Goal: Task Accomplishment & Management: Manage account settings

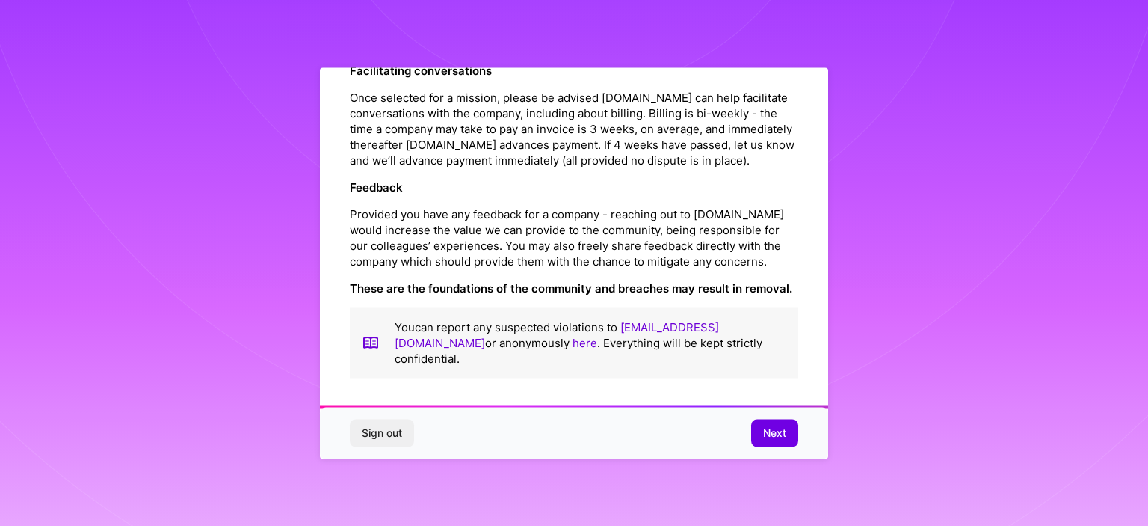
scroll to position [1728, 0]
click at [761, 423] on button "Next" at bounding box center [774, 432] width 47 height 27
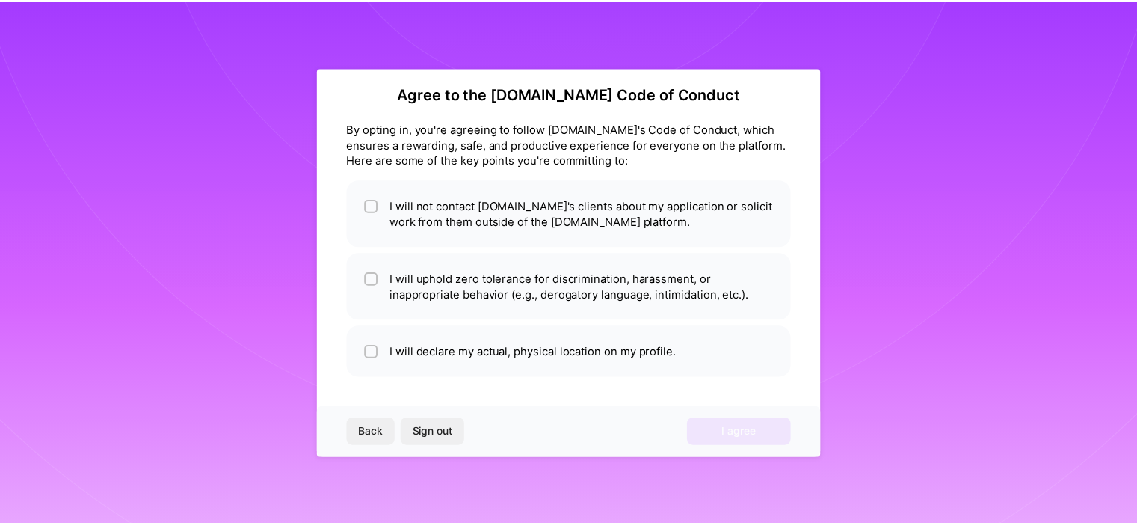
scroll to position [12, 0]
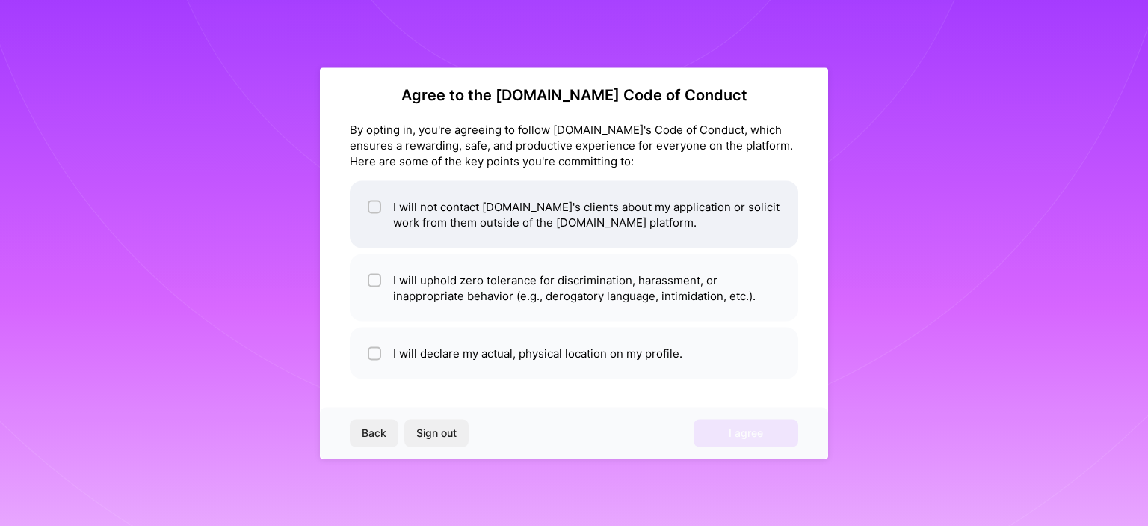
click at [434, 212] on li "I will not contact [DOMAIN_NAME]'s clients about my application or solicit work…" at bounding box center [574, 213] width 449 height 67
checkbox input "true"
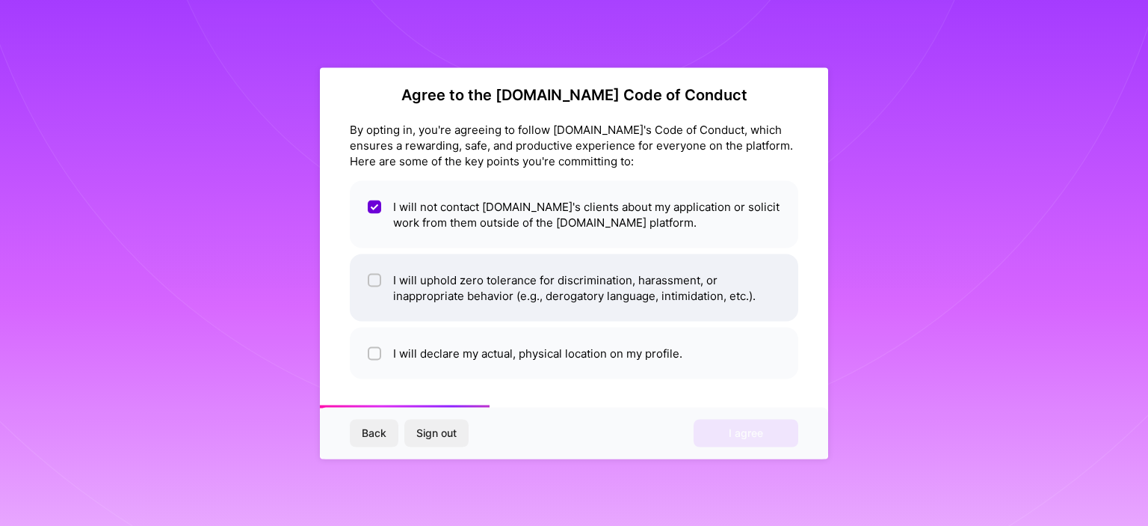
click at [431, 277] on li "I will uphold zero tolerance for discrimination, harassment, or inappropriate b…" at bounding box center [574, 286] width 449 height 67
checkbox input "true"
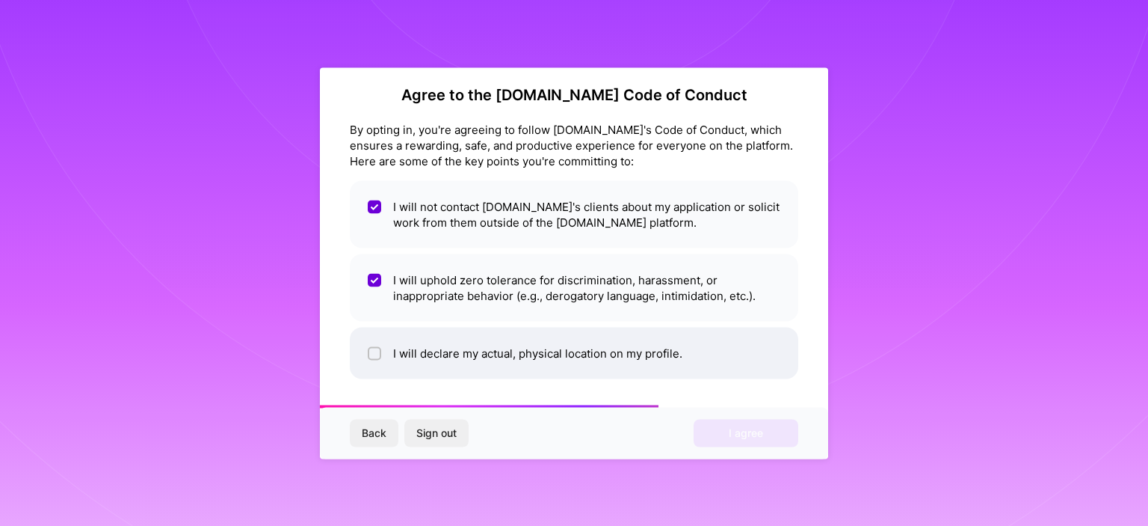
click at [452, 346] on li "I will declare my actual, physical location on my profile." at bounding box center [574, 353] width 449 height 52
checkbox input "true"
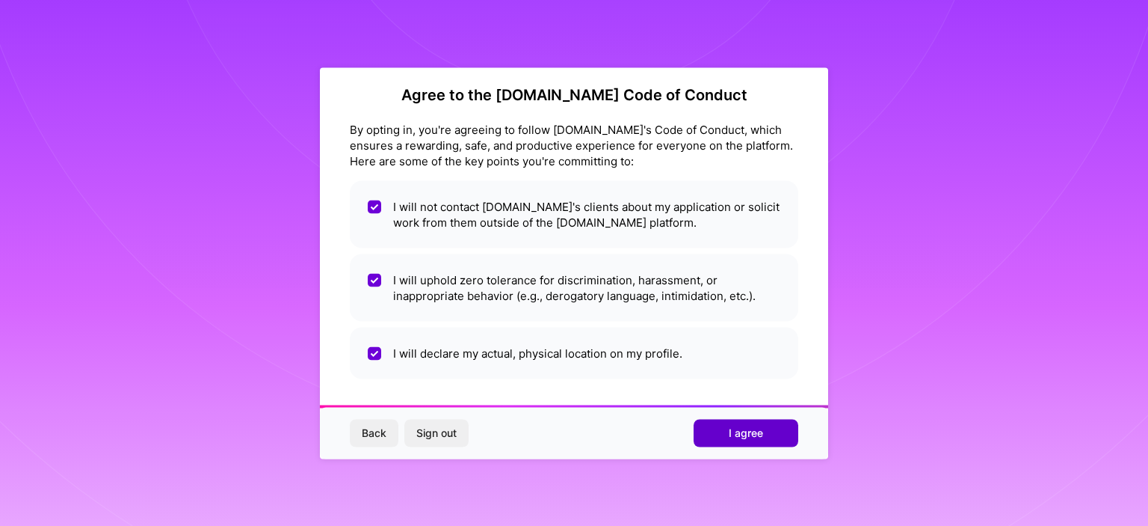
click at [706, 433] on button "I agree" at bounding box center [746, 432] width 105 height 27
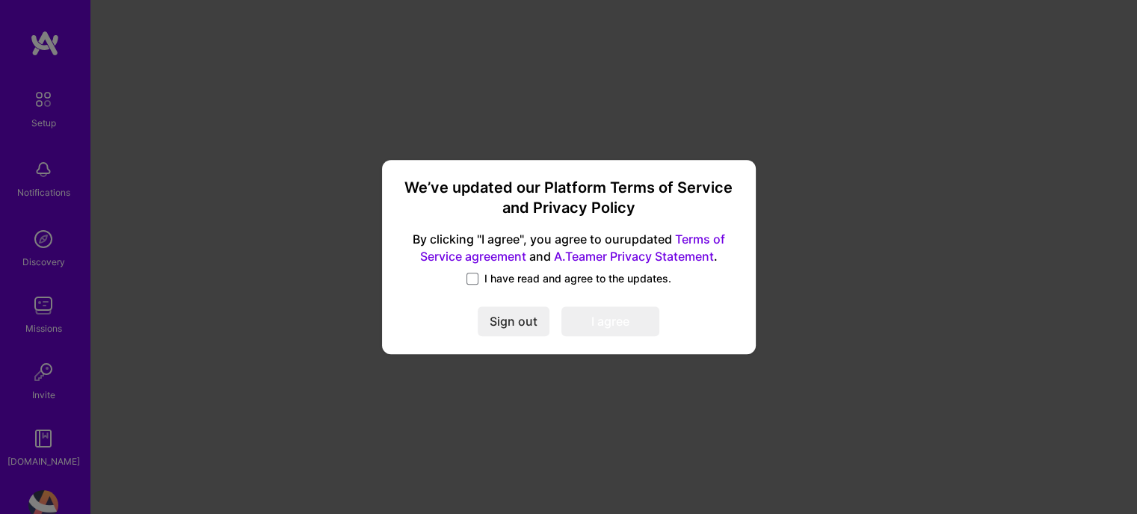
click at [564, 282] on span "I have read and agree to the updates." at bounding box center [577, 278] width 187 height 15
click at [0, 0] on input "I have read and agree to the updates." at bounding box center [0, 0] width 0 height 0
click at [597, 319] on button "I agree" at bounding box center [610, 322] width 98 height 30
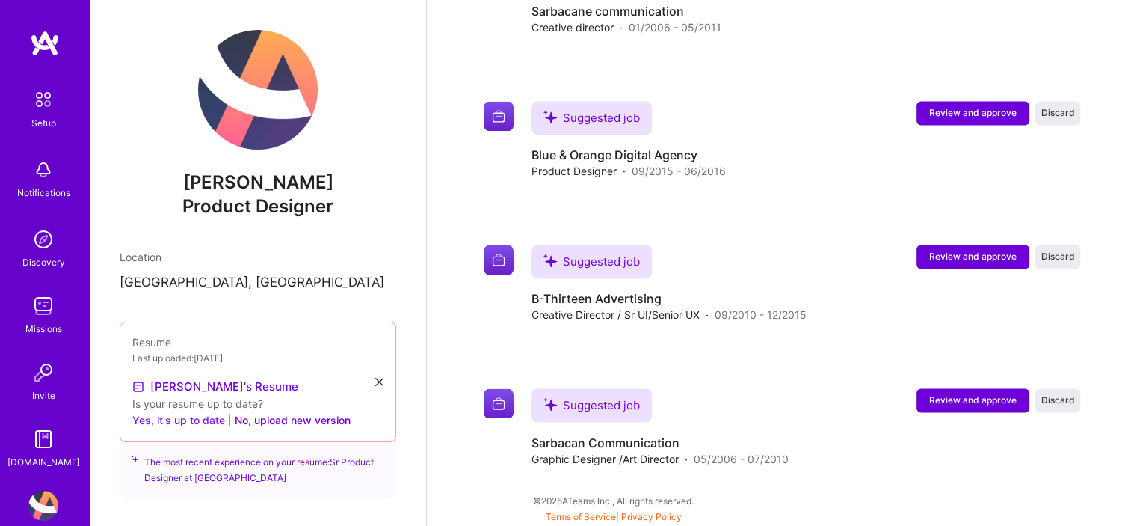
click at [209, 426] on button "Yes, it's up to date" at bounding box center [178, 420] width 93 height 18
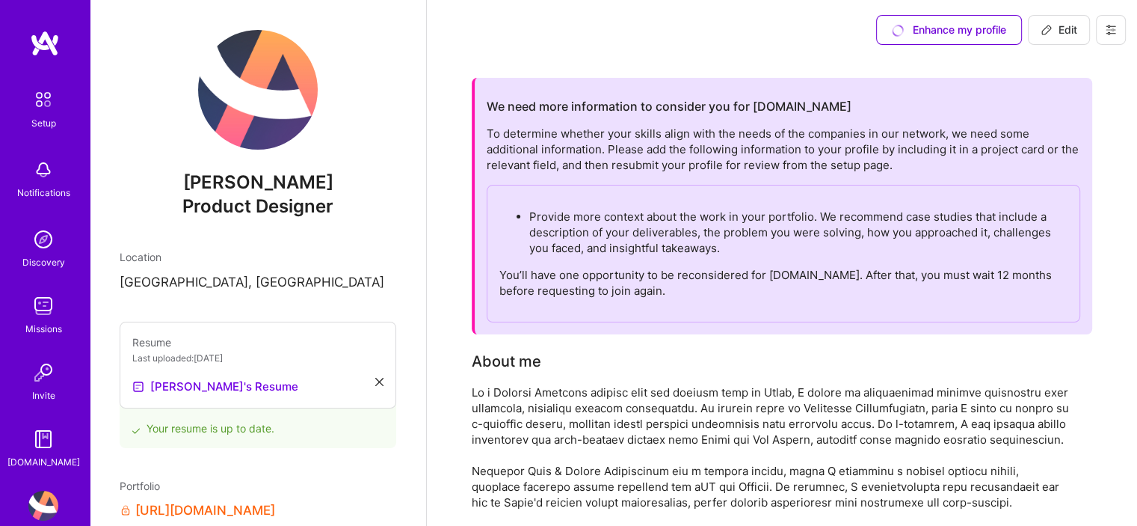
click at [1053, 38] on button "Edit" at bounding box center [1059, 30] width 62 height 30
select select "US"
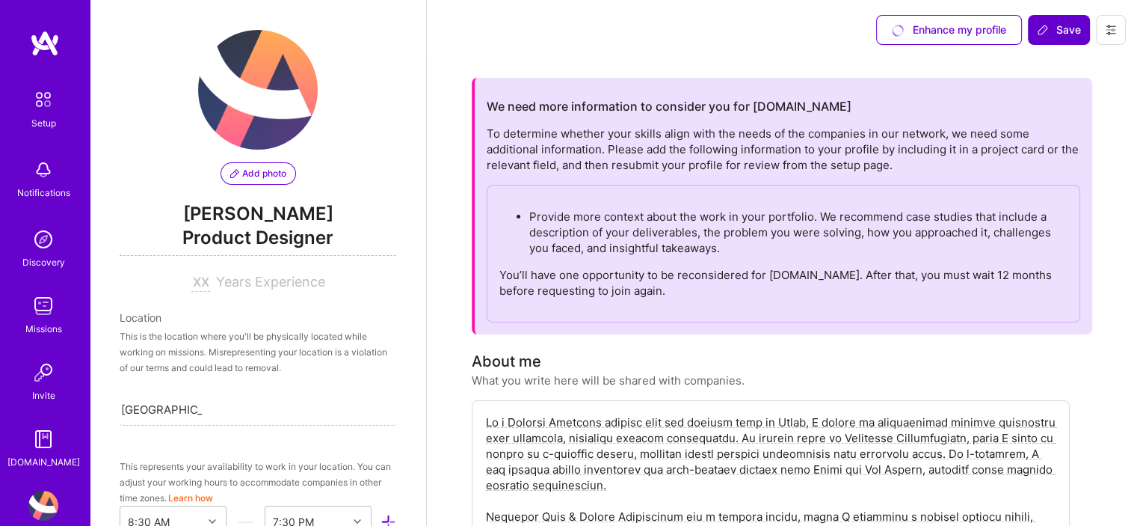
scroll to position [952, 0]
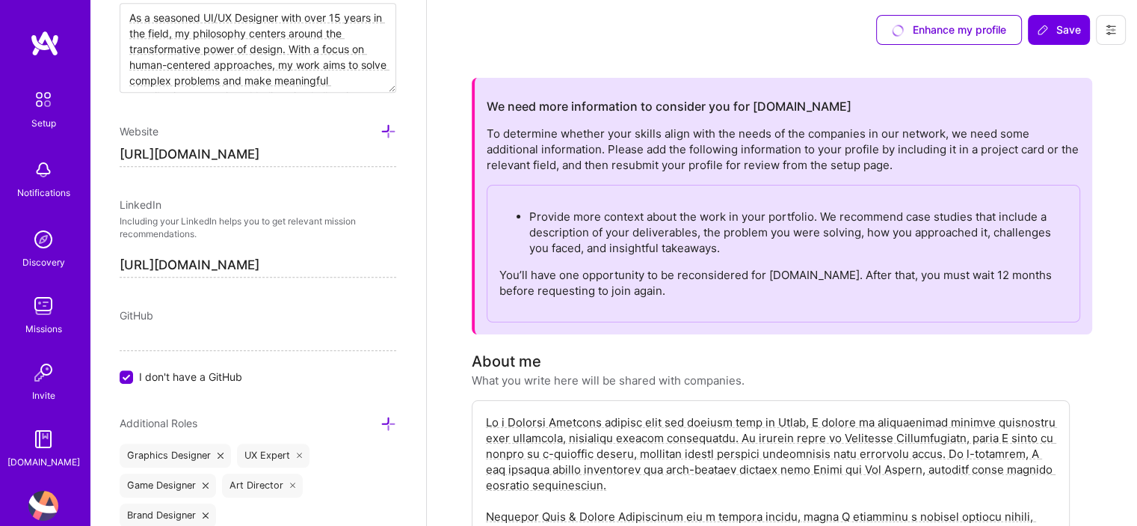
click at [325, 153] on input "[URL][DOMAIN_NAME]" at bounding box center [258, 155] width 277 height 24
type input "[URL][DOMAIN_NAME]"
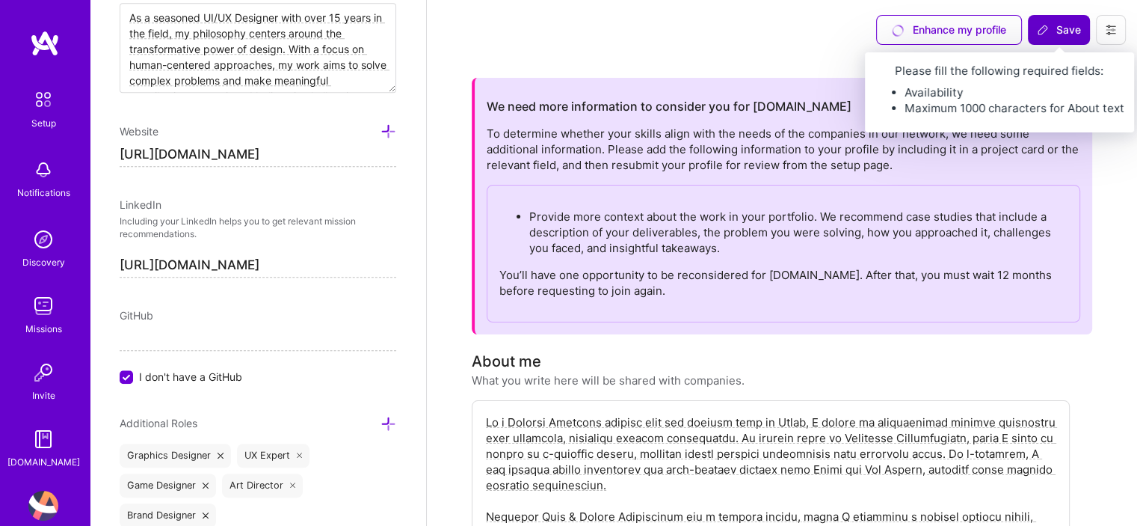
click at [1044, 32] on icon at bounding box center [1043, 30] width 12 height 12
click at [1056, 28] on span "Save" at bounding box center [1059, 29] width 44 height 15
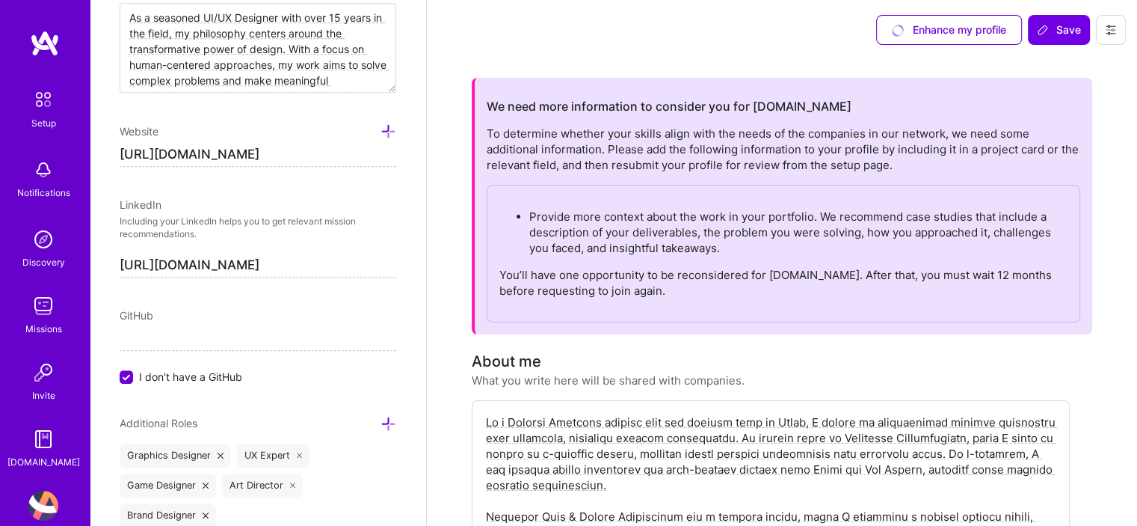
click at [1111, 29] on icon at bounding box center [1111, 30] width 9 height 2
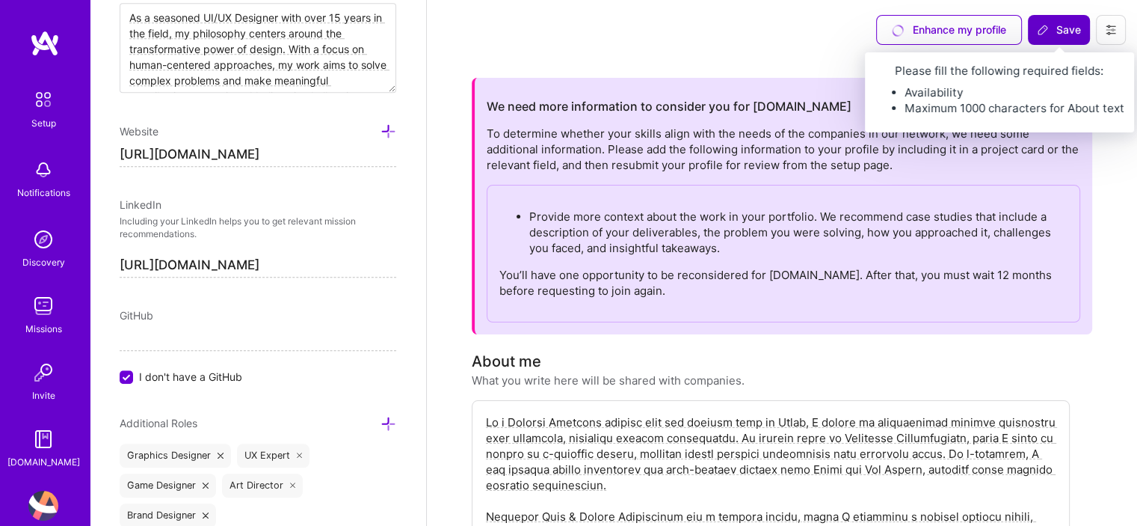
click at [1059, 36] on span "Save" at bounding box center [1059, 29] width 44 height 15
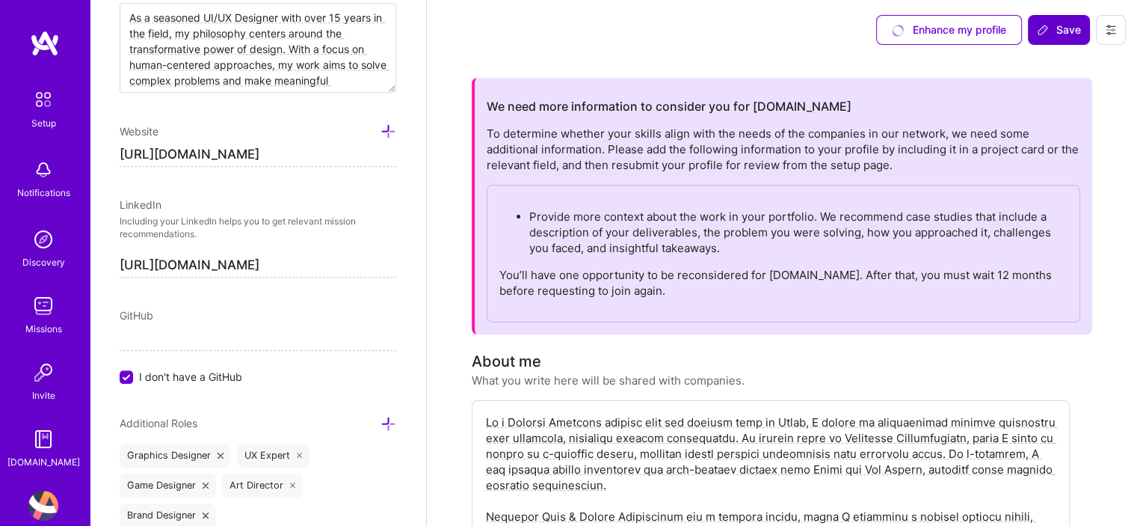
click at [1059, 36] on span "Save" at bounding box center [1059, 29] width 44 height 15
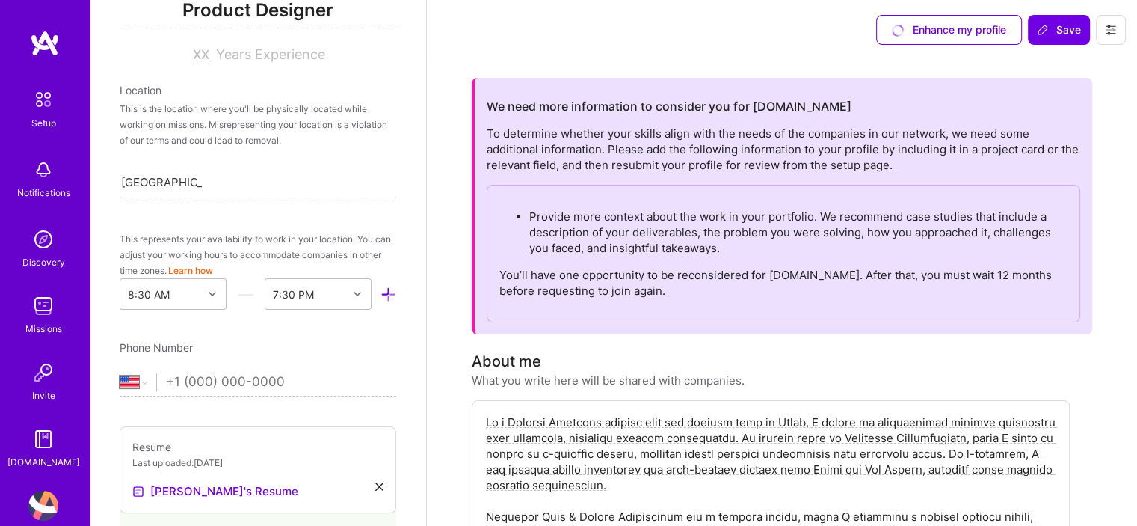
scroll to position [224, 0]
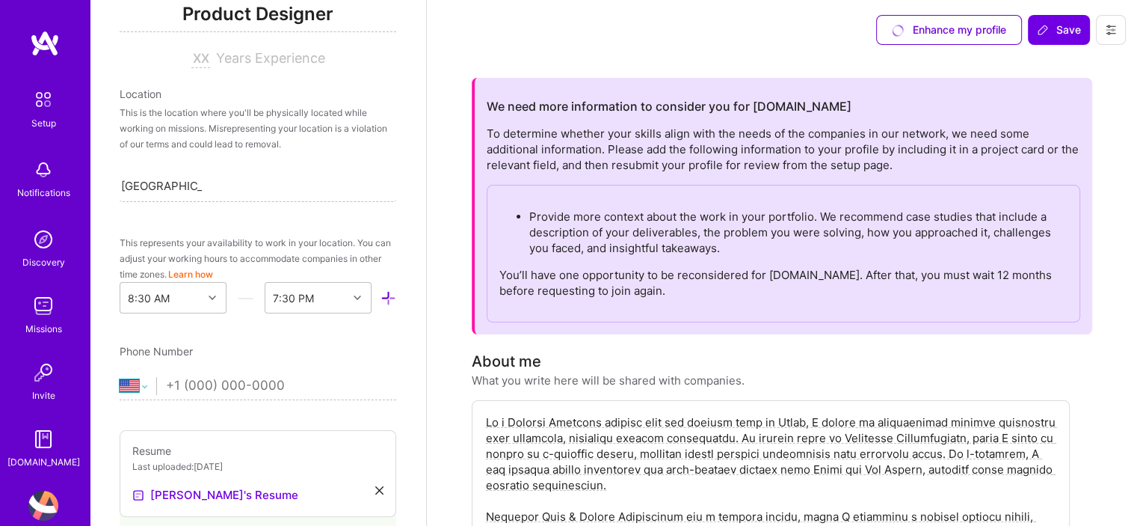
click at [140, 377] on select "[GEOGRAPHIC_DATA] [GEOGRAPHIC_DATA] [GEOGRAPHIC_DATA] [GEOGRAPHIC_DATA] [US_STA…" at bounding box center [138, 386] width 37 height 18
select select "DZ"
click at [120, 377] on select "[GEOGRAPHIC_DATA] [GEOGRAPHIC_DATA] [GEOGRAPHIC_DATA] [GEOGRAPHIC_DATA] [US_STA…" at bounding box center [138, 386] width 37 height 18
type input "[PHONE_NUMBER]"
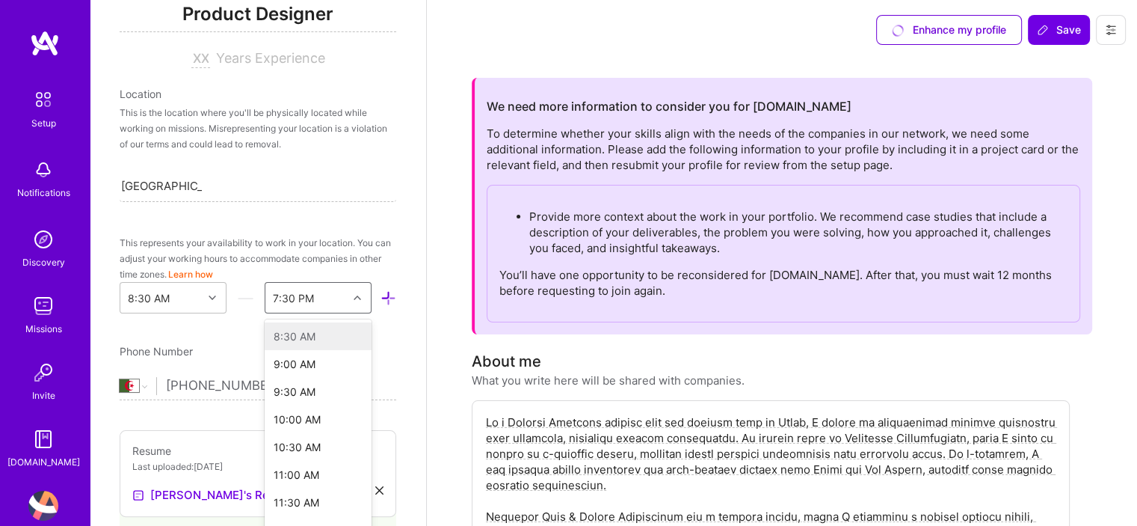
scroll to position [247, 0]
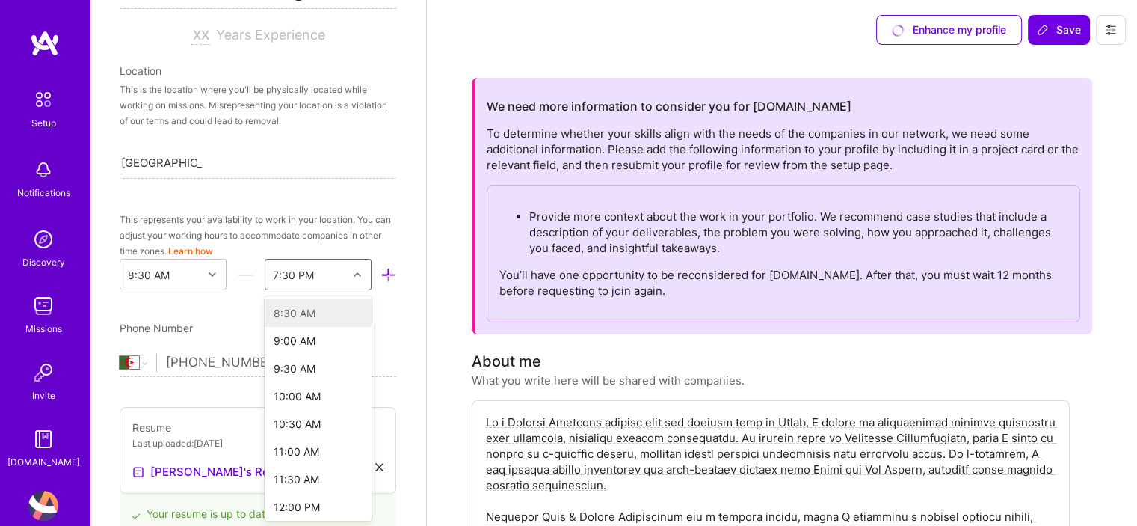
click at [305, 290] on div "option 8:30 AM focused disabled, 1 of 48. 48 results available. Use Up and Down…" at bounding box center [318, 274] width 107 height 31
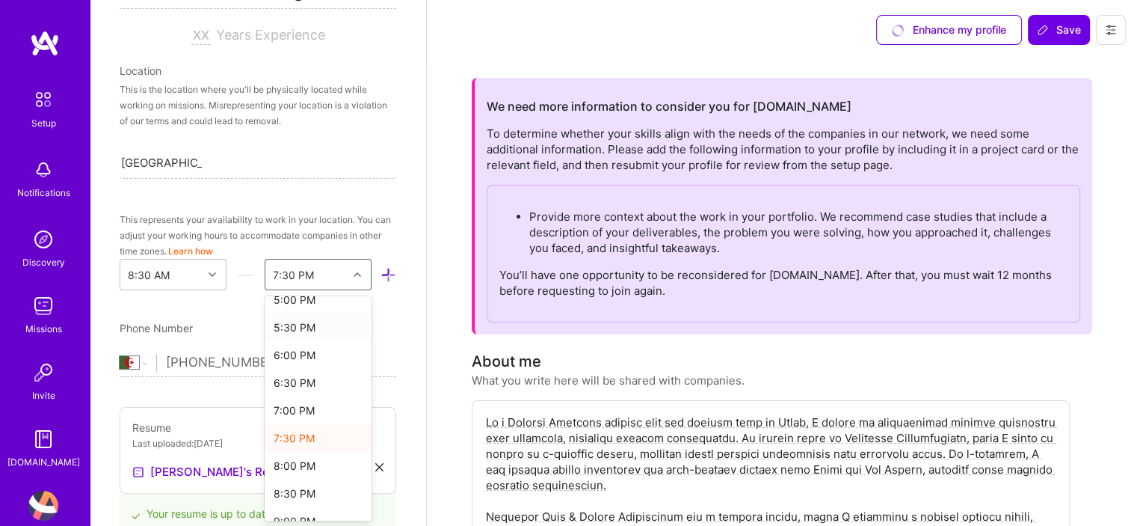
scroll to position [484, 0]
click at [304, 437] on div "7:30 PM" at bounding box center [318, 437] width 107 height 28
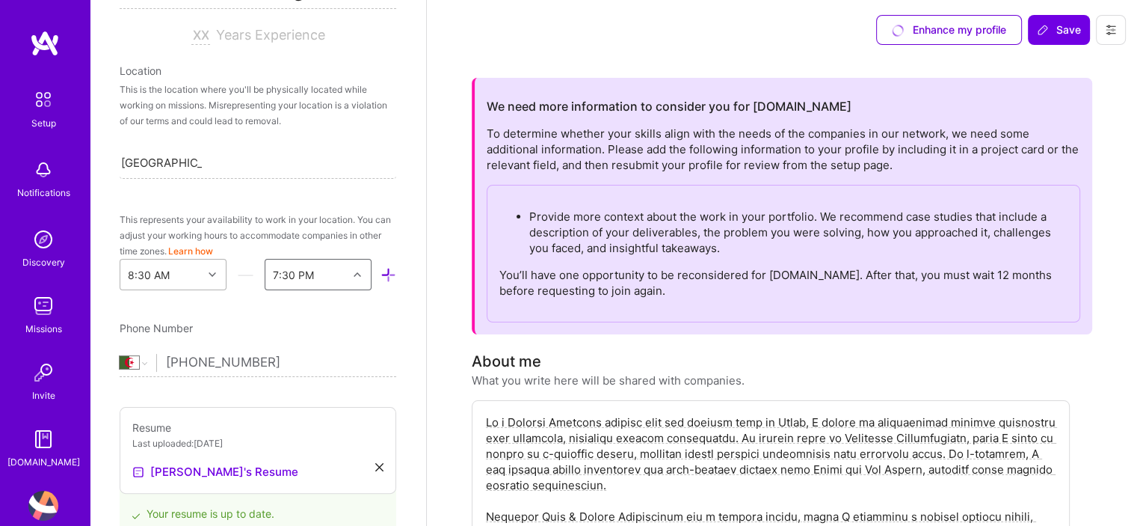
click at [179, 277] on div "8:30 AM" at bounding box center [161, 274] width 82 height 30
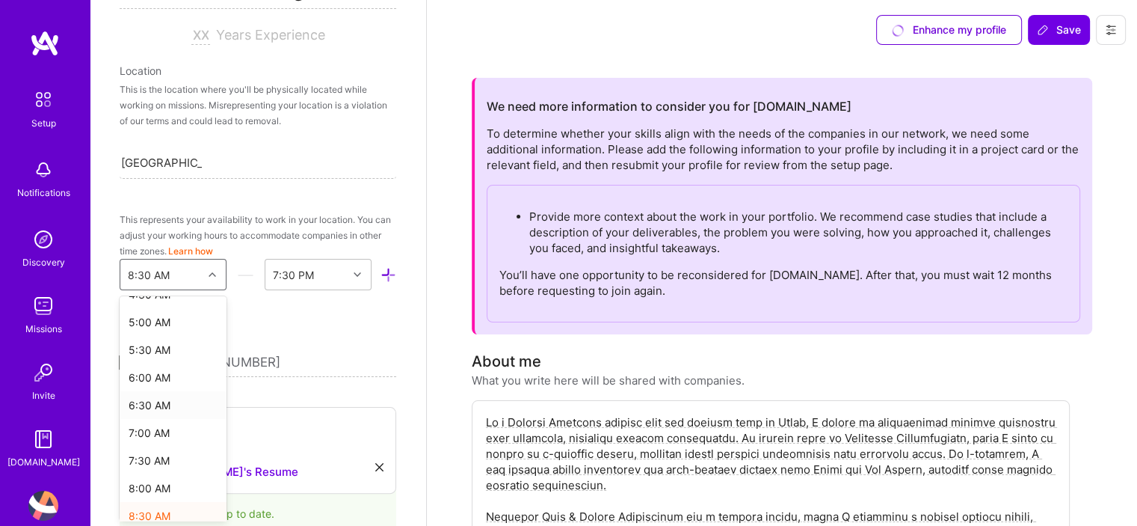
scroll to position [268, 0]
click at [168, 488] on div "8:00 AM" at bounding box center [173, 487] width 107 height 28
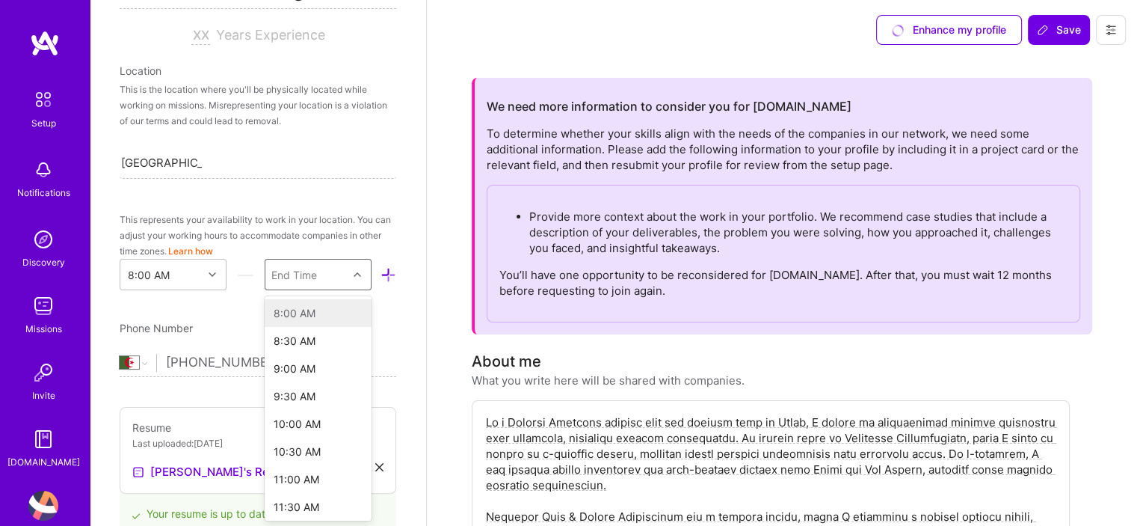
click at [303, 283] on div "End Time" at bounding box center [306, 274] width 82 height 30
type input "8:00"
click at [288, 341] on div "8:00 PM" at bounding box center [318, 341] width 107 height 28
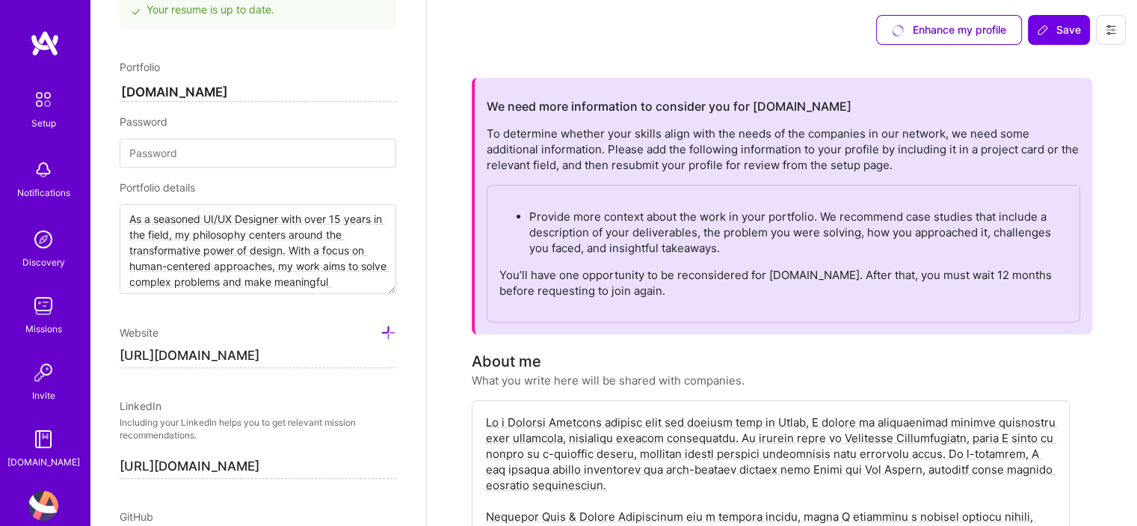
scroll to position [801, 0]
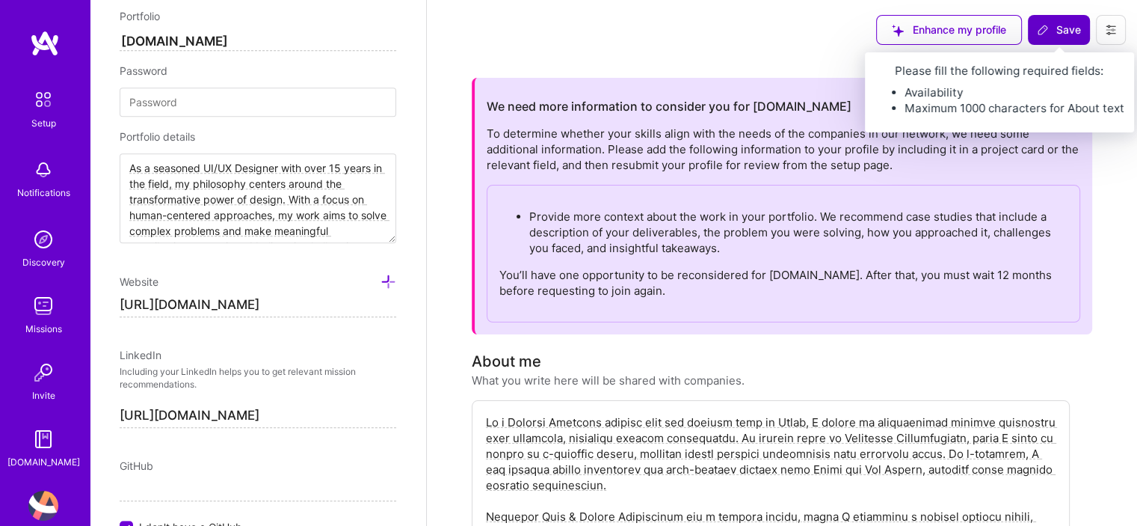
click at [1071, 28] on span "Save" at bounding box center [1059, 29] width 44 height 15
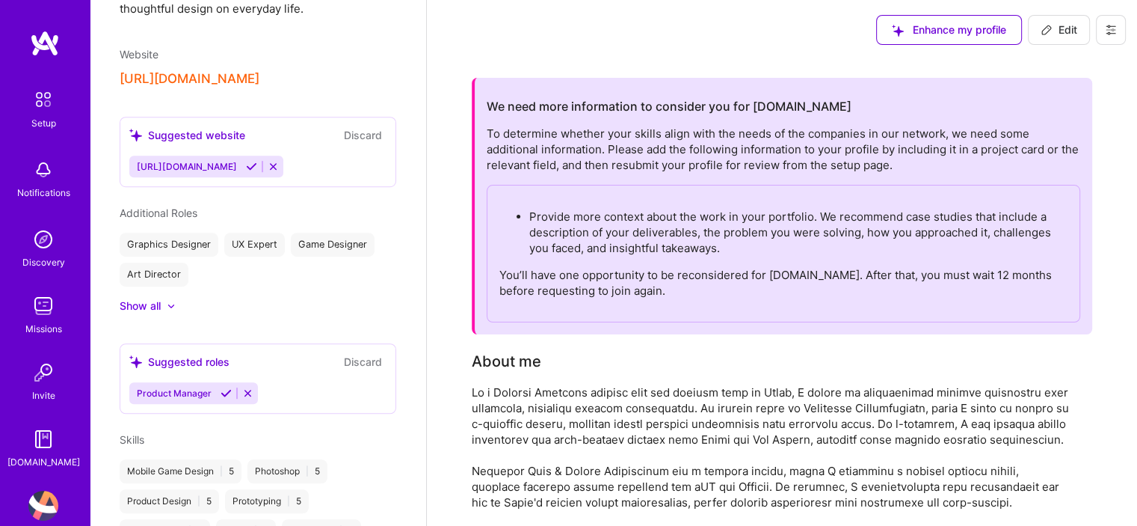
scroll to position [586, 0]
